Goal: Information Seeking & Learning: Learn about a topic

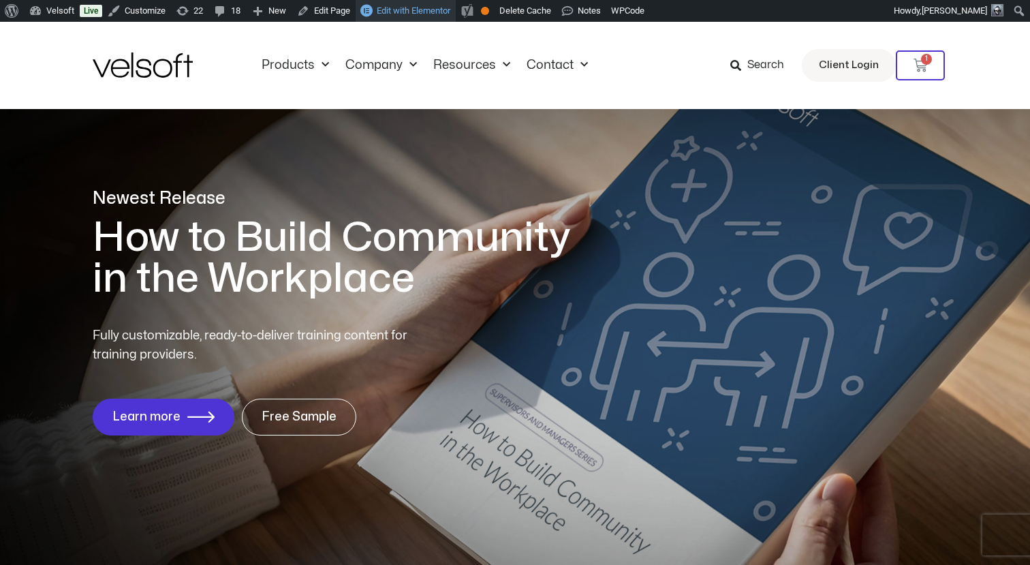
click at [423, 7] on span "Edit with Elementor" at bounding box center [414, 10] width 74 height 10
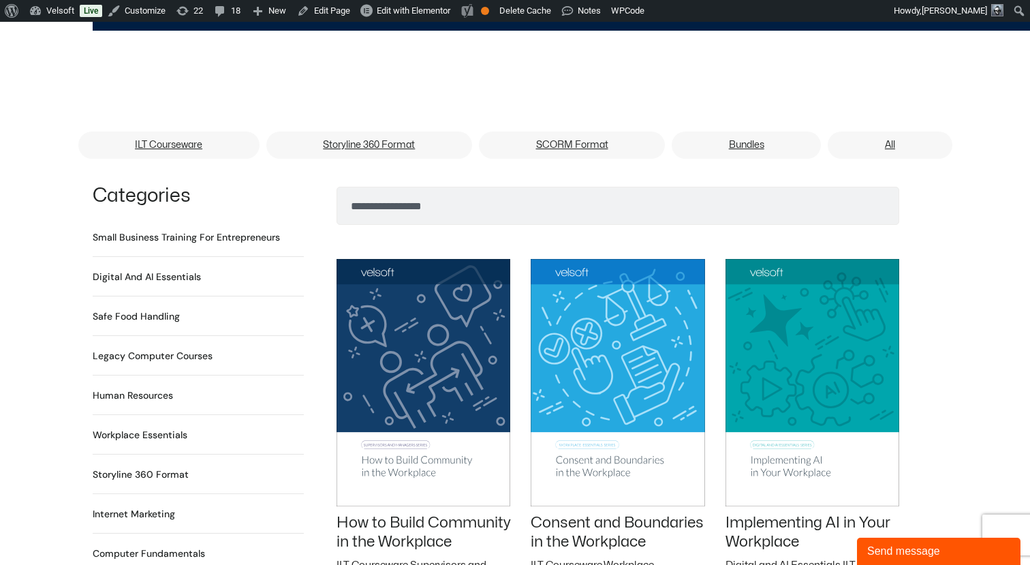
scroll to position [909, 0]
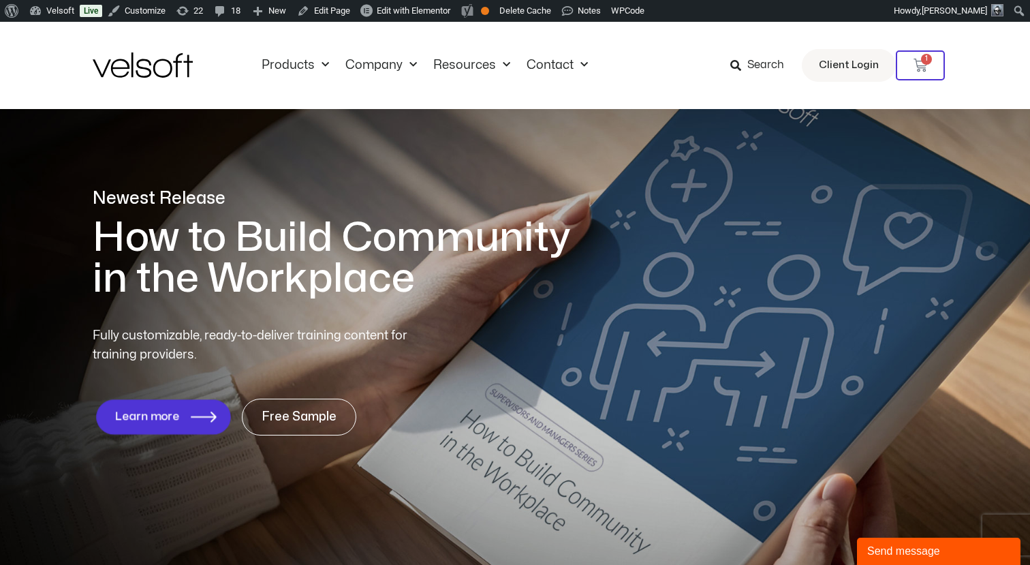
click at [143, 420] on span "Learn more" at bounding box center [147, 416] width 65 height 13
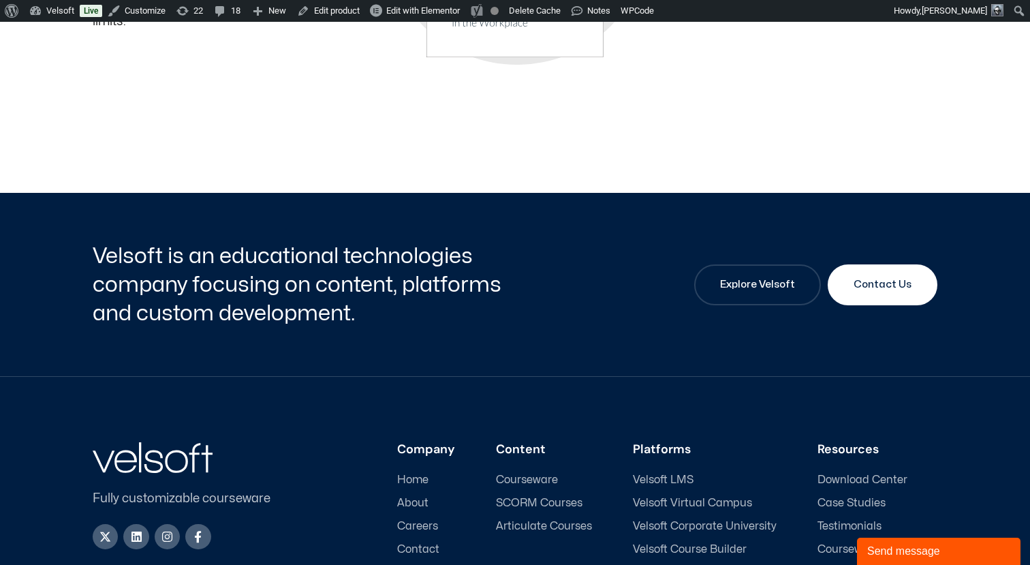
scroll to position [1149, 0]
